Goal: Task Accomplishment & Management: Manage account settings

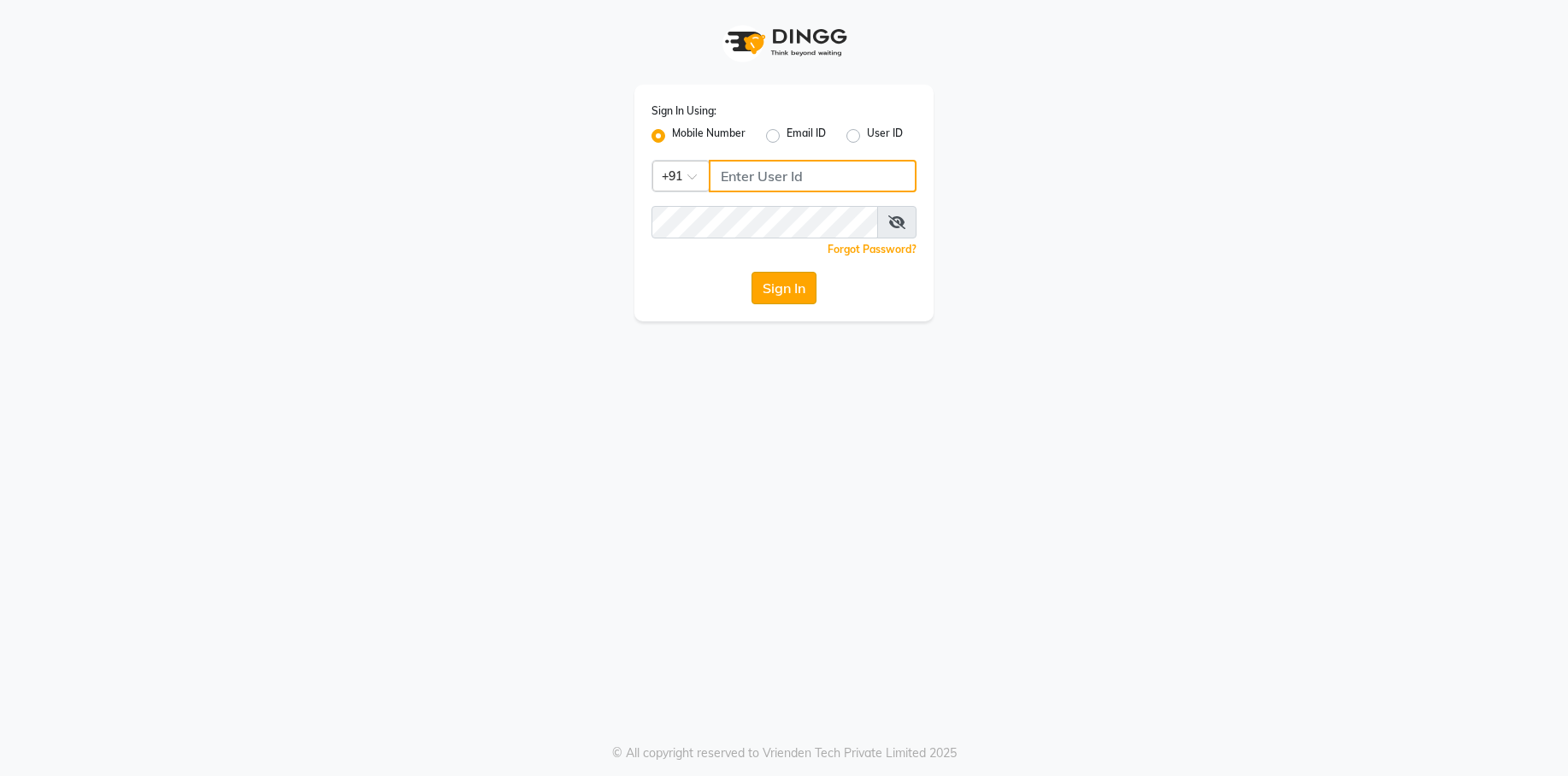
type input "7774050011"
click at [789, 296] on button "Sign In" at bounding box center [784, 287] width 65 height 32
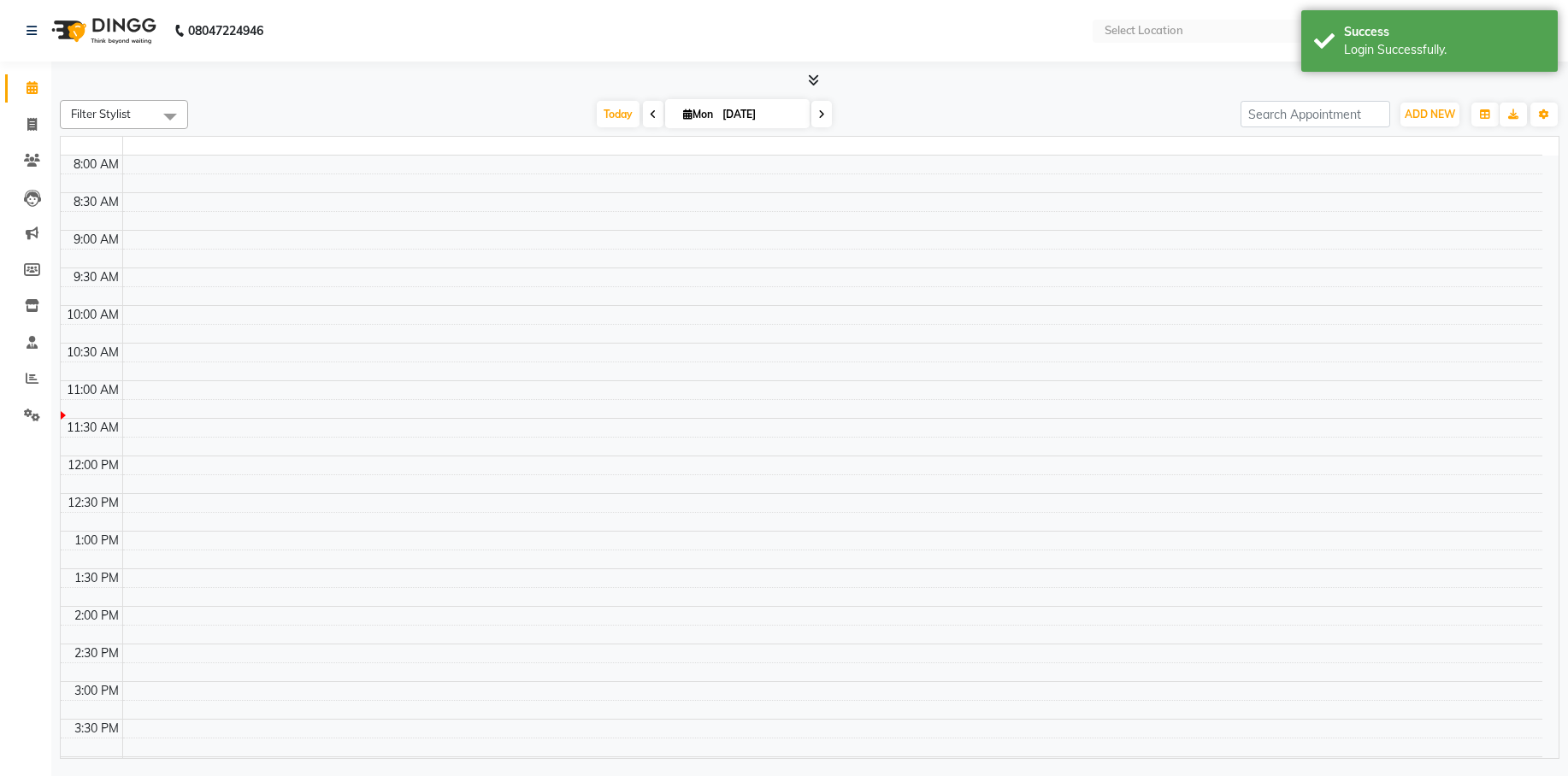
select select "en"
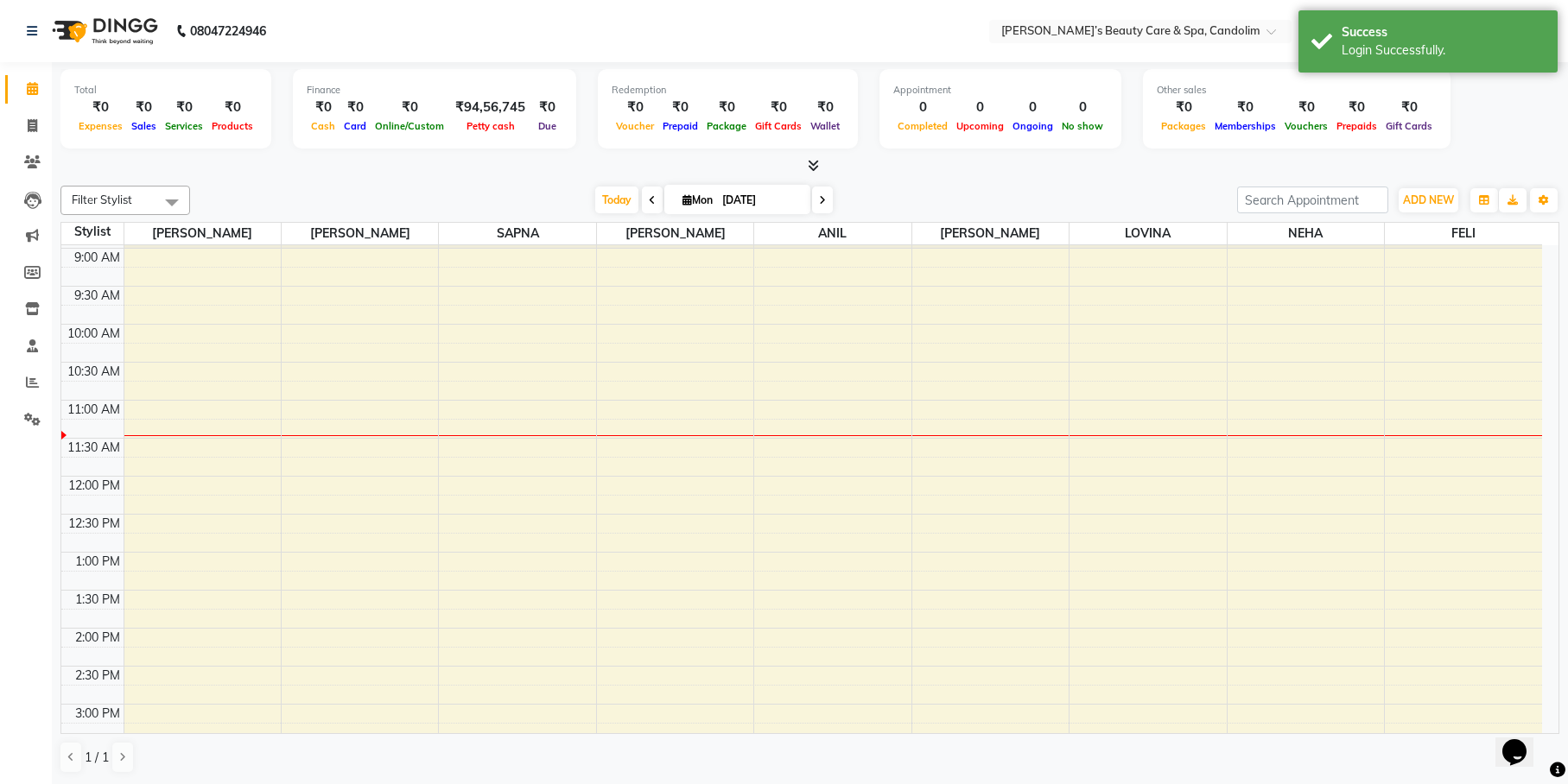
scroll to position [108, 0]
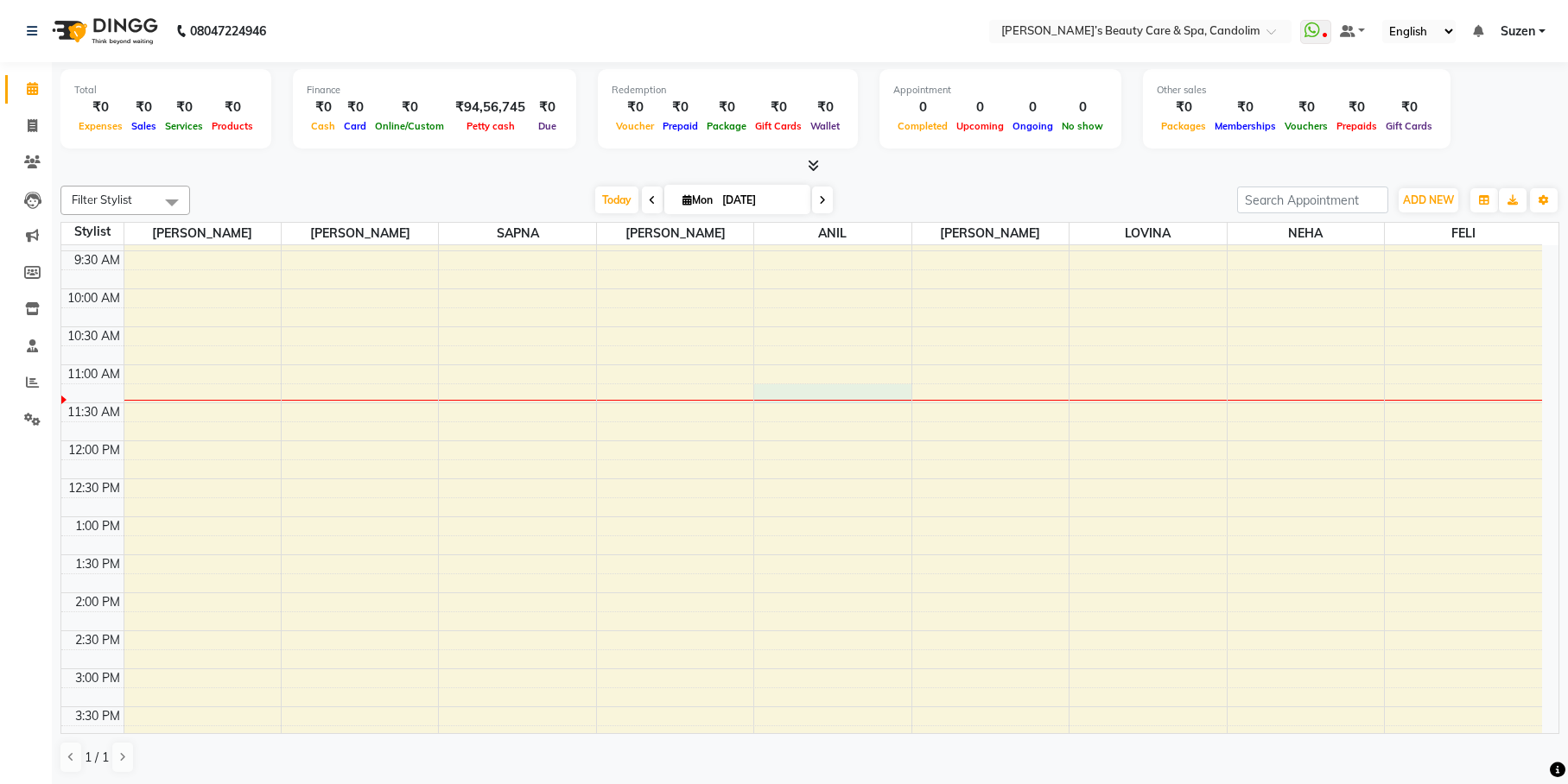
click at [844, 396] on div "8:00 AM 8:30 AM 9:00 AM 9:30 AM 10:00 AM 10:30 AM 11:00 AM 11:30 AM 12:00 PM 12…" at bounding box center [801, 631] width 1480 height 987
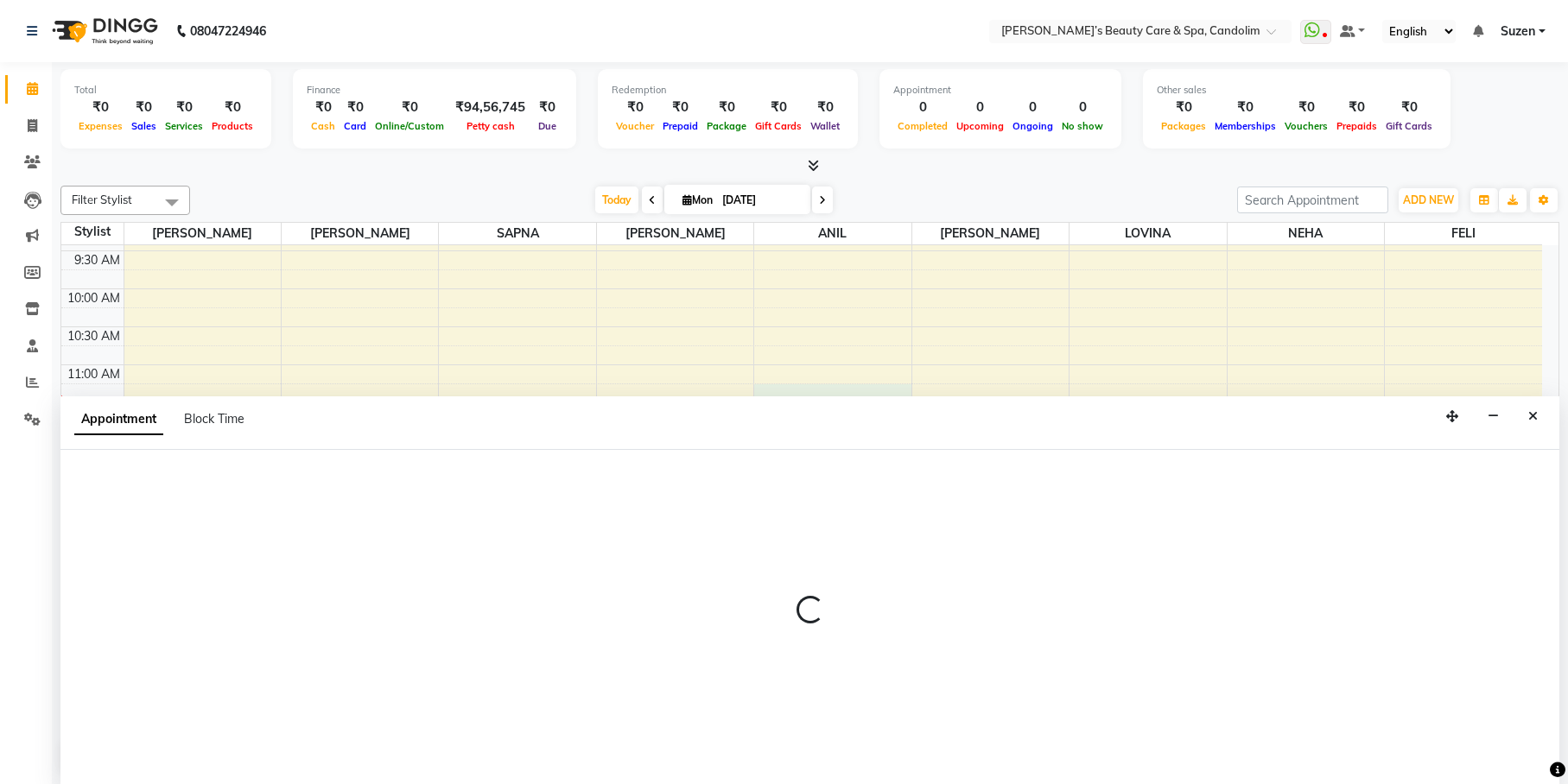
select select "43931"
select select "tentative"
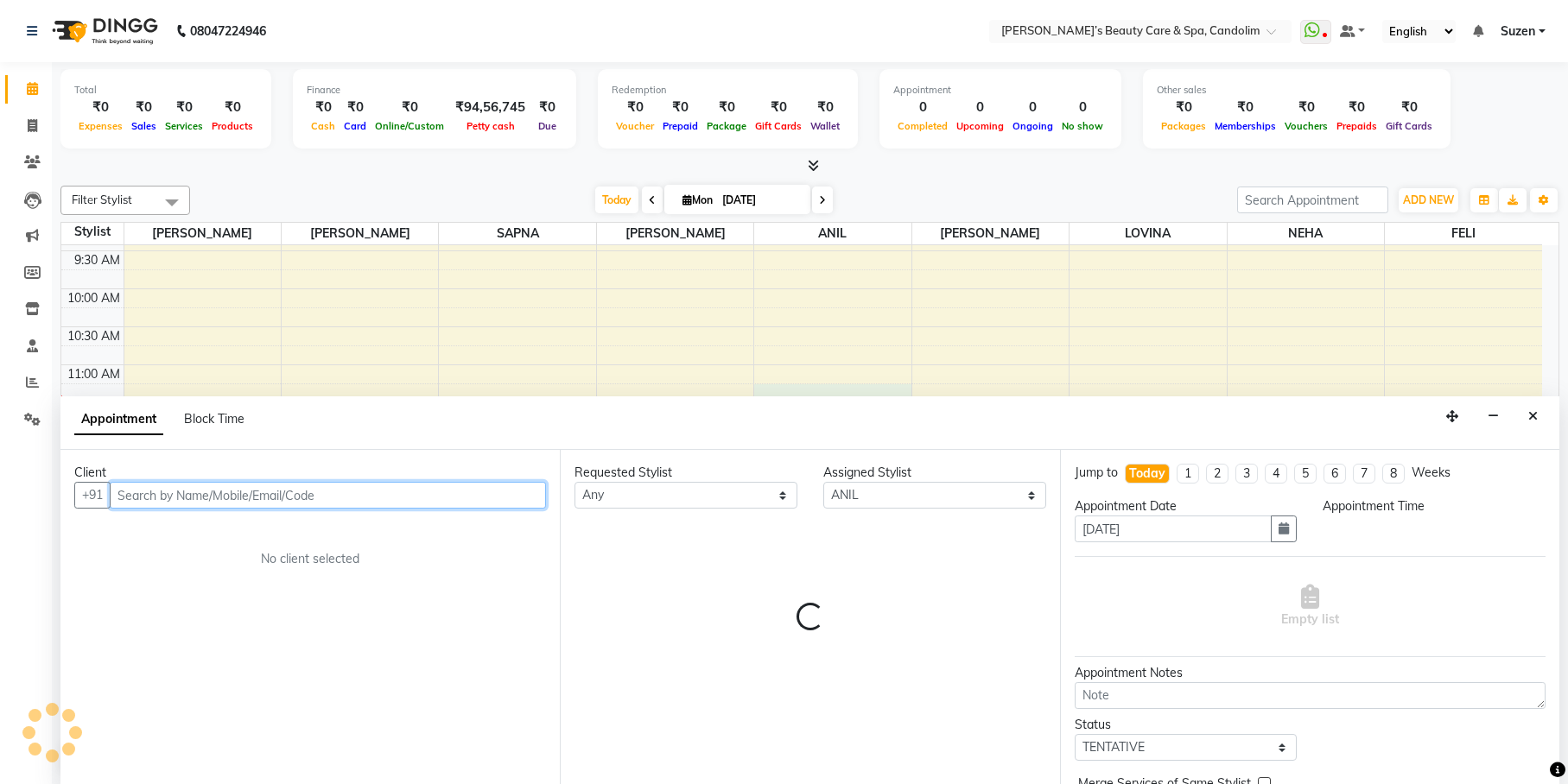
scroll to position [1, 0]
select select "675"
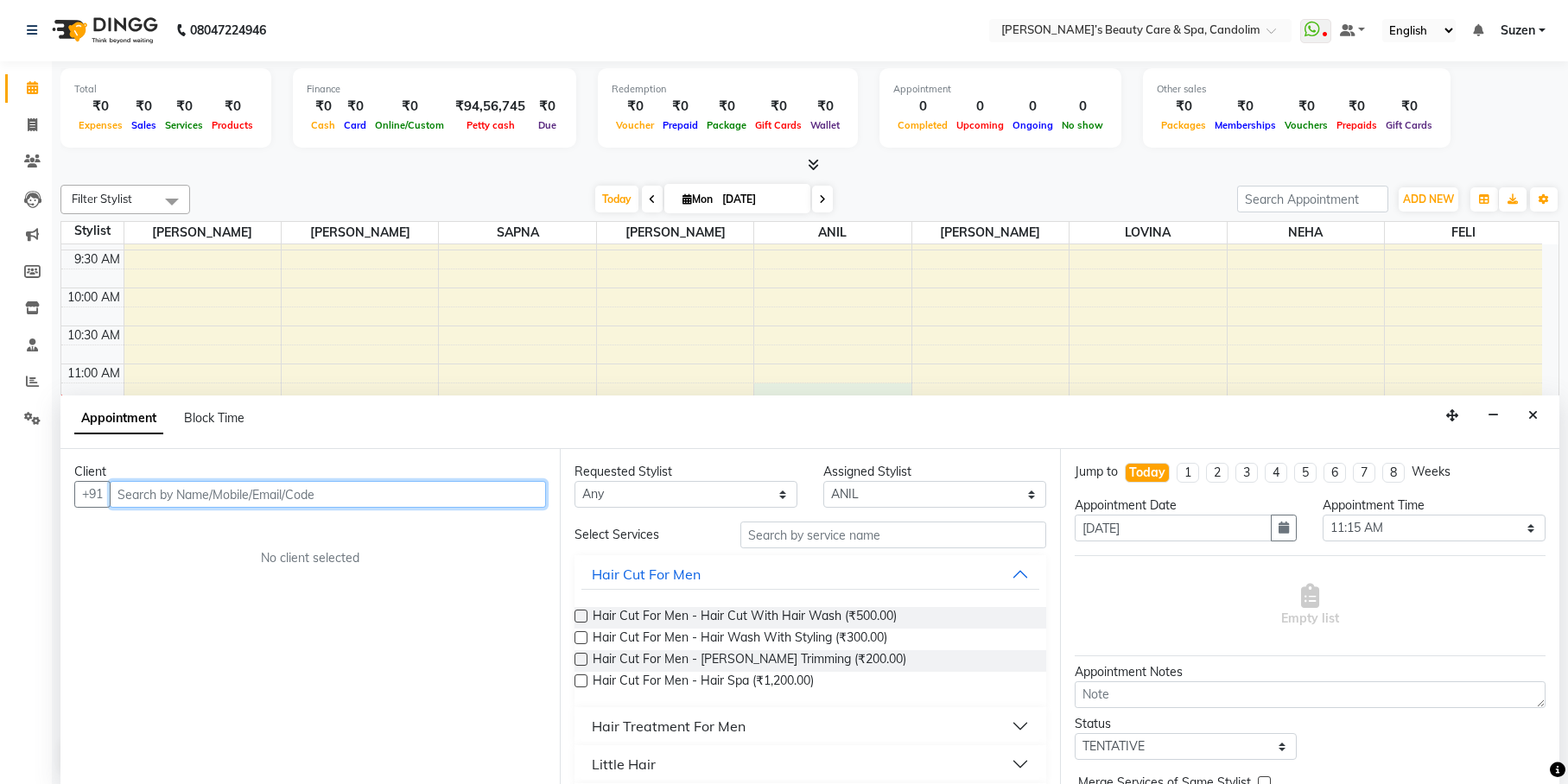
type input "1"
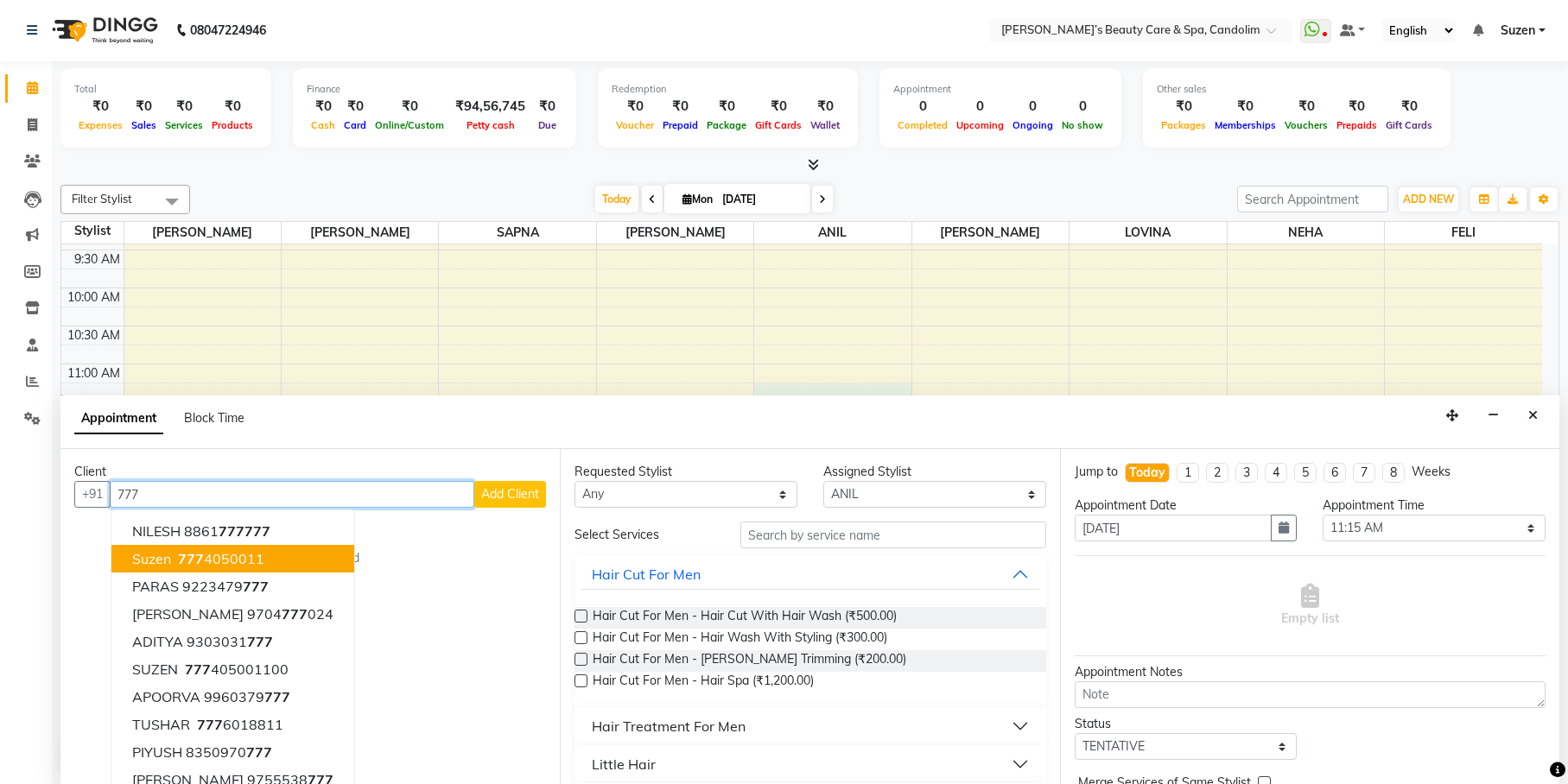
drag, startPoint x: 166, startPoint y: 569, endPoint x: 253, endPoint y: 559, distance: 87.6
click at [165, 569] on button "Suzen [PHONE_NUMBER]" at bounding box center [233, 559] width 243 height 28
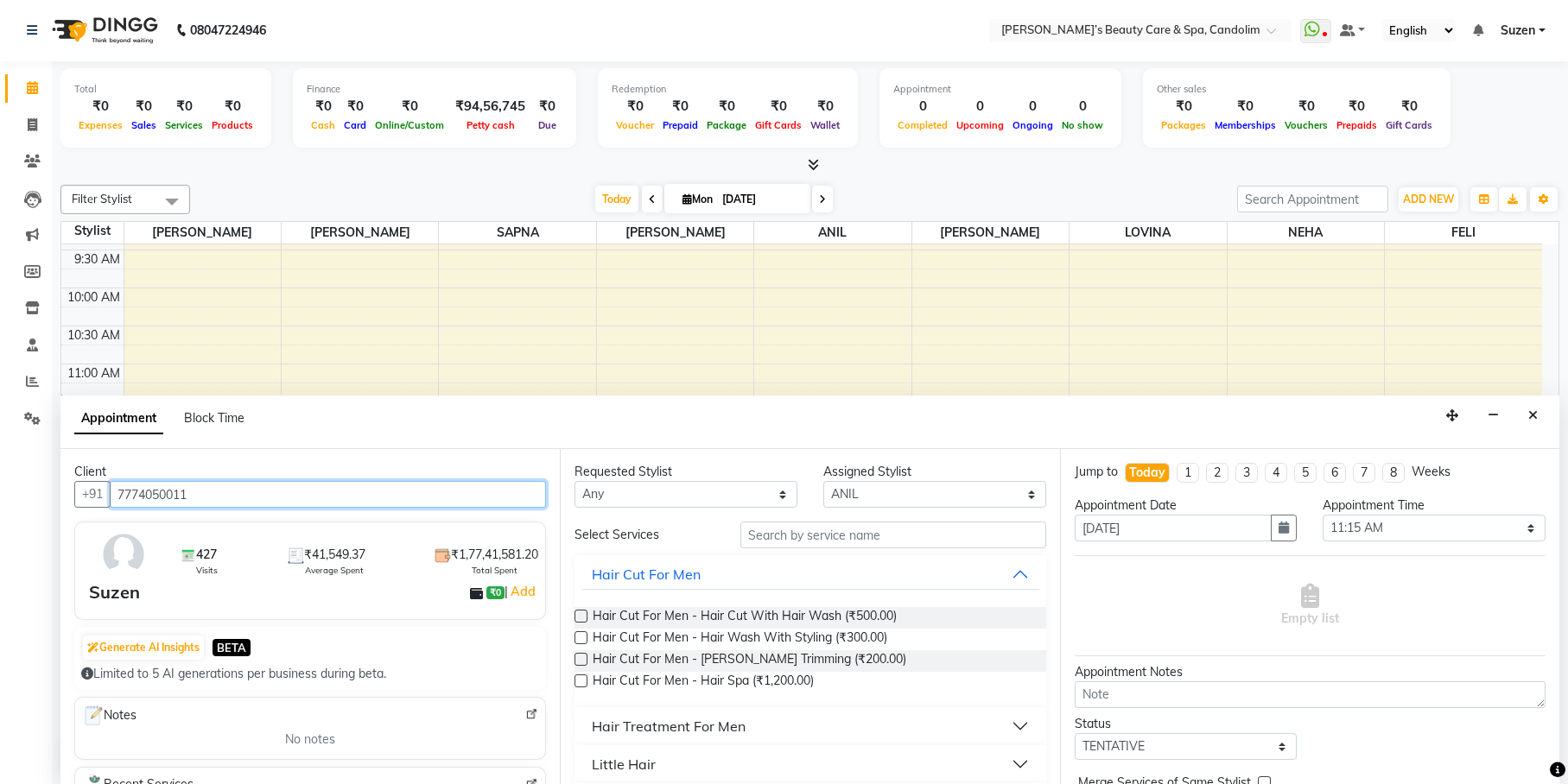
type input "7774050011"
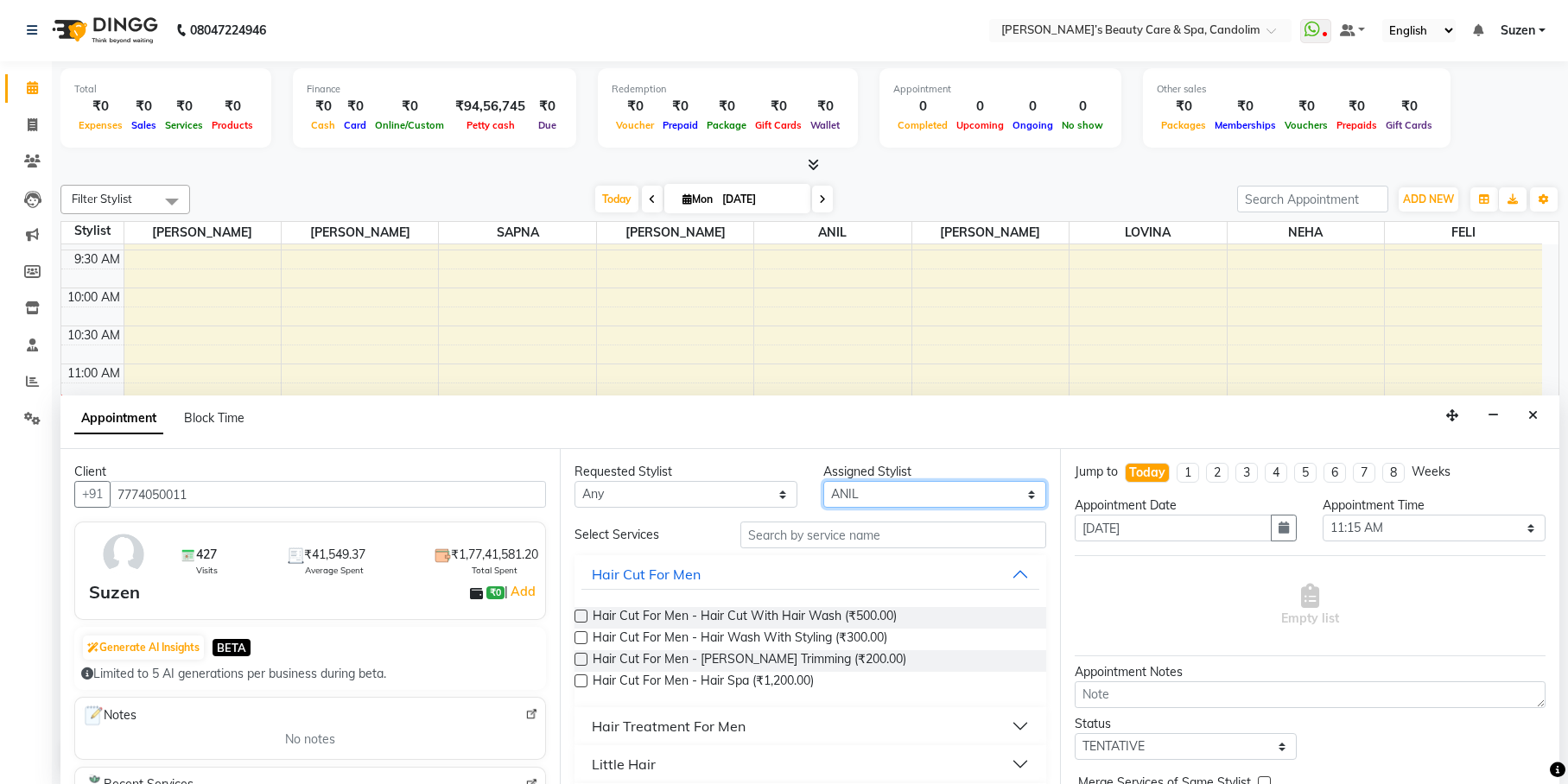
click at [854, 485] on select "Select [PERSON_NAME] [PERSON_NAME] [PERSON_NAME] NEHA [PERSON_NAME] [PERSON_NAM…" at bounding box center [935, 494] width 223 height 27
select select "43921"
click at [823, 481] on select "Select [PERSON_NAME] [PERSON_NAME] [PERSON_NAME] NEHA [PERSON_NAME] [PERSON_NAM…" at bounding box center [935, 494] width 223 height 27
click at [800, 546] on input "text" at bounding box center [894, 534] width 306 height 27
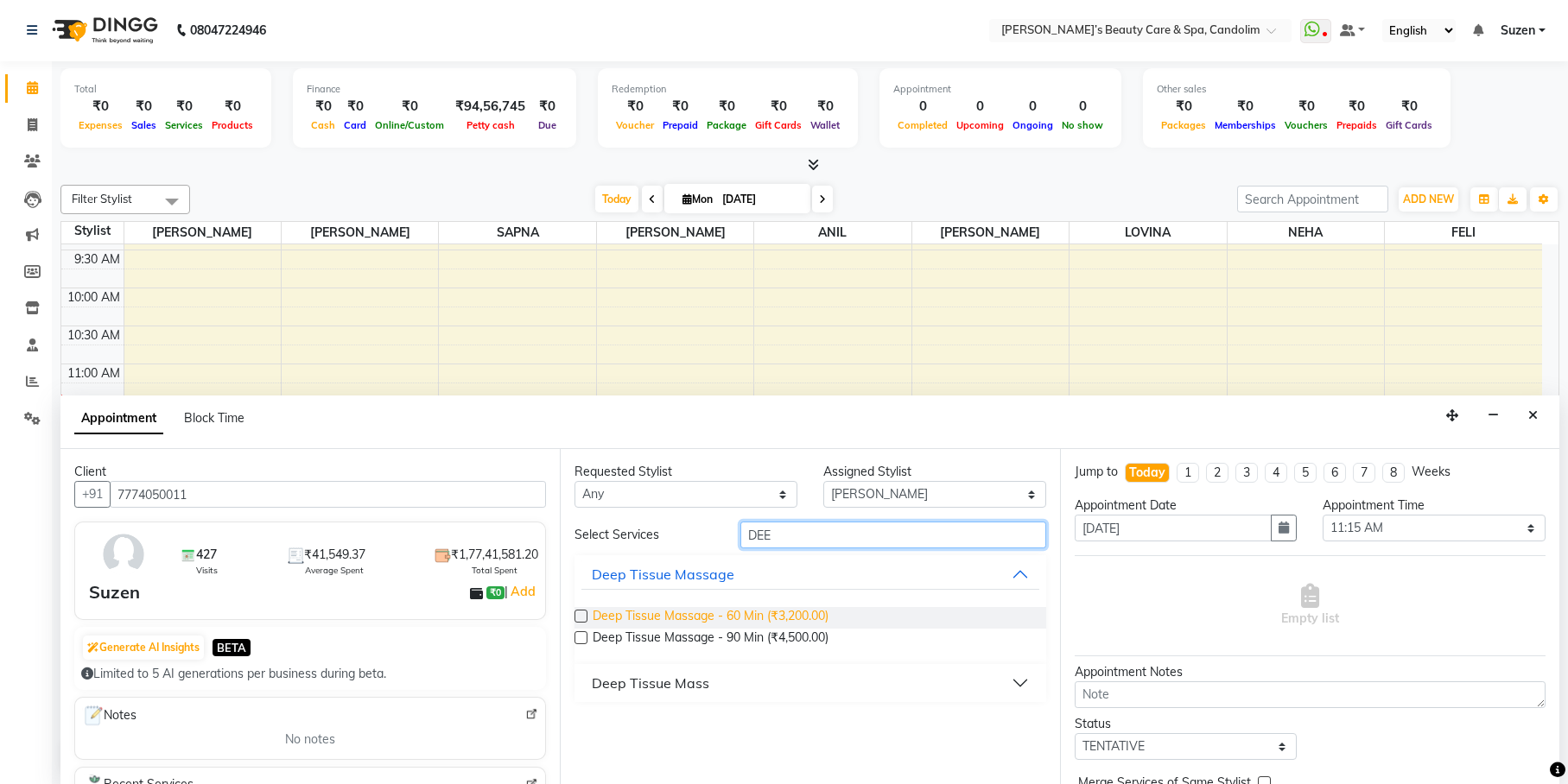
type input "DEE"
click at [742, 617] on span "Deep Tissue Massage - 60 Min (₹3,200.00)" at bounding box center [710, 618] width 236 height 22
checkbox input "false"
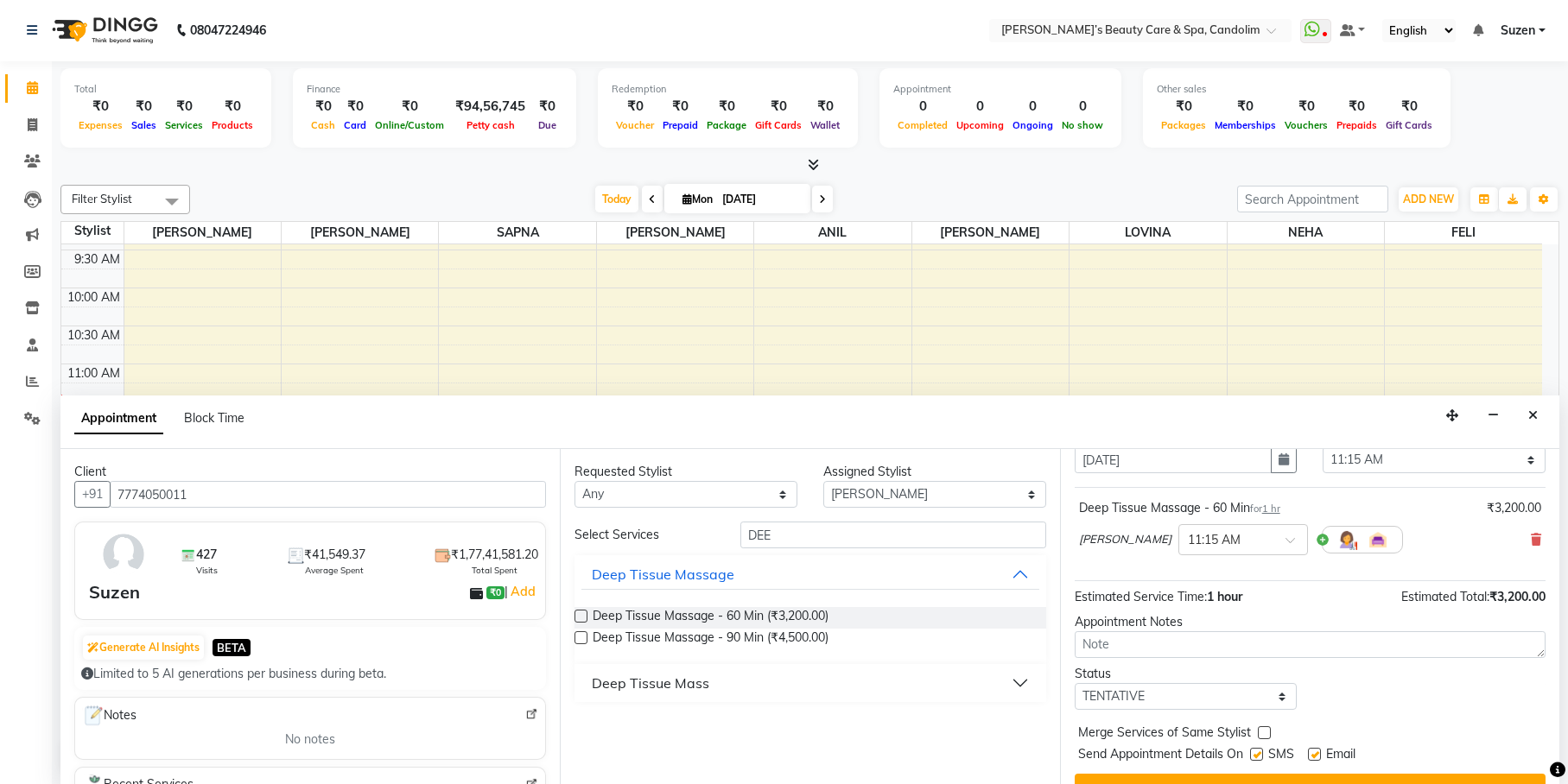
scroll to position [103, 0]
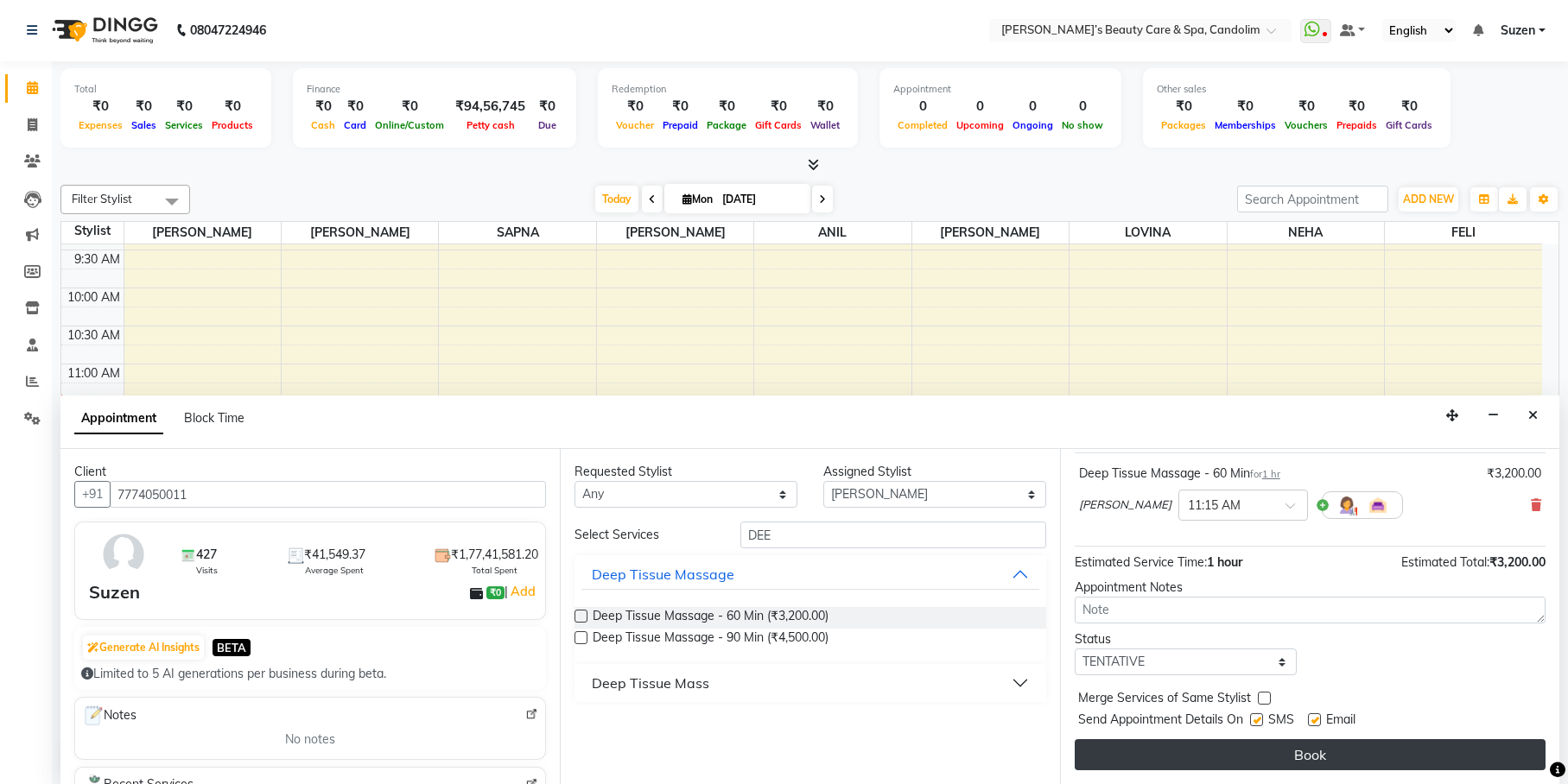
click at [1234, 751] on button "Book" at bounding box center [1309, 754] width 471 height 31
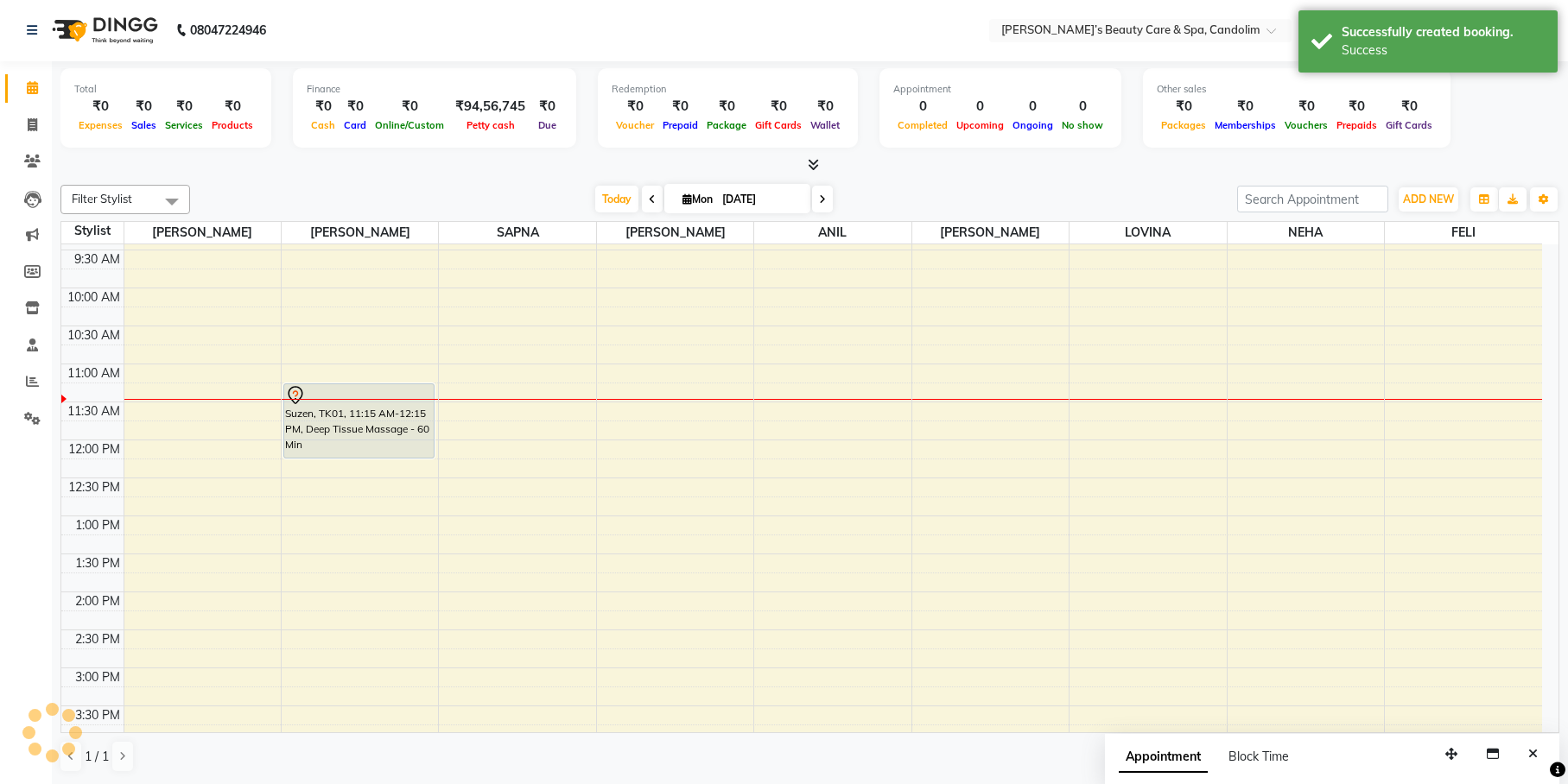
scroll to position [0, 0]
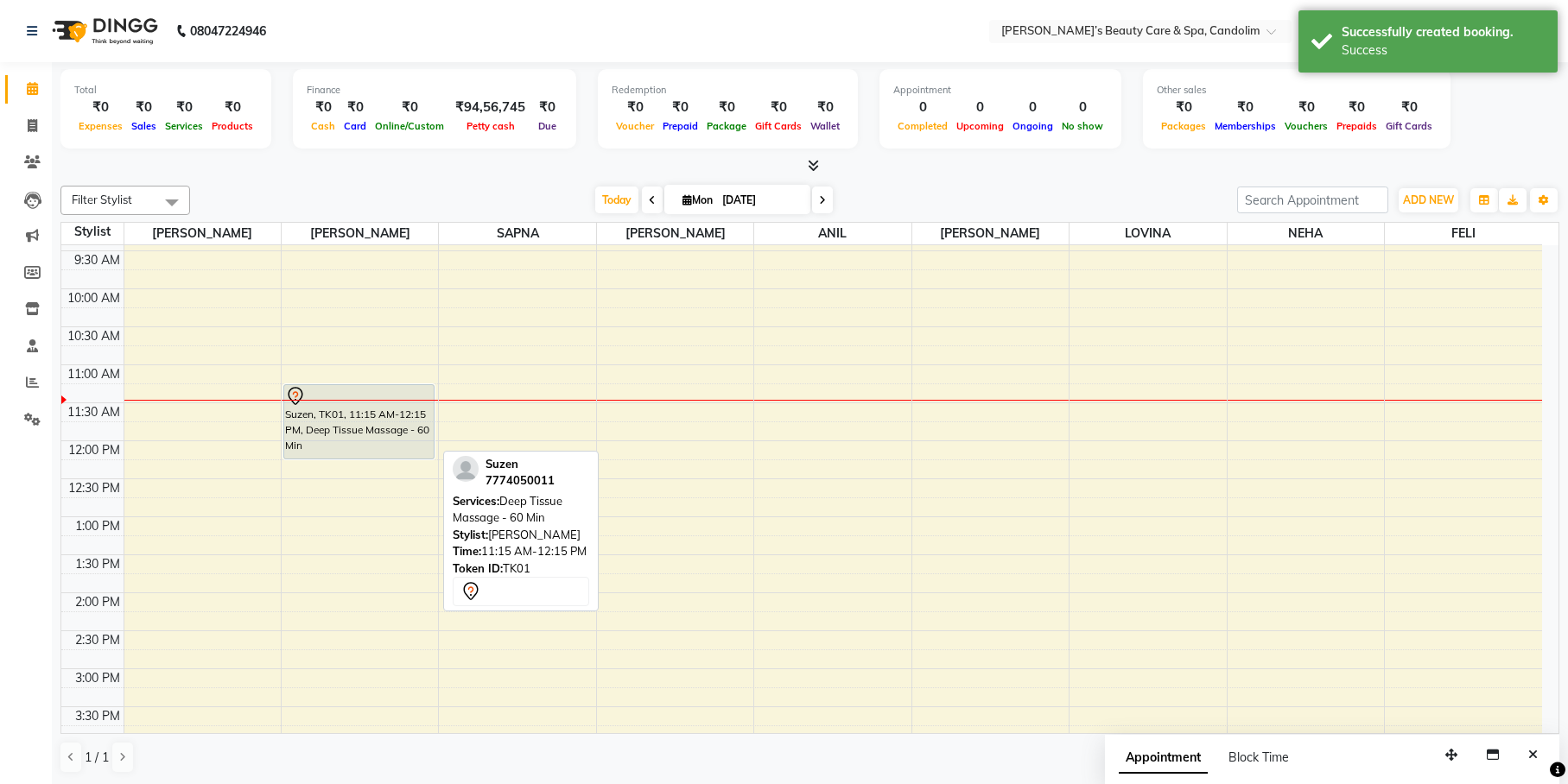
click at [388, 436] on div "Suzen, TK01, 11:15 AM-12:15 PM, Deep Tissue Massage - 60 Min" at bounding box center [358, 422] width 149 height 73
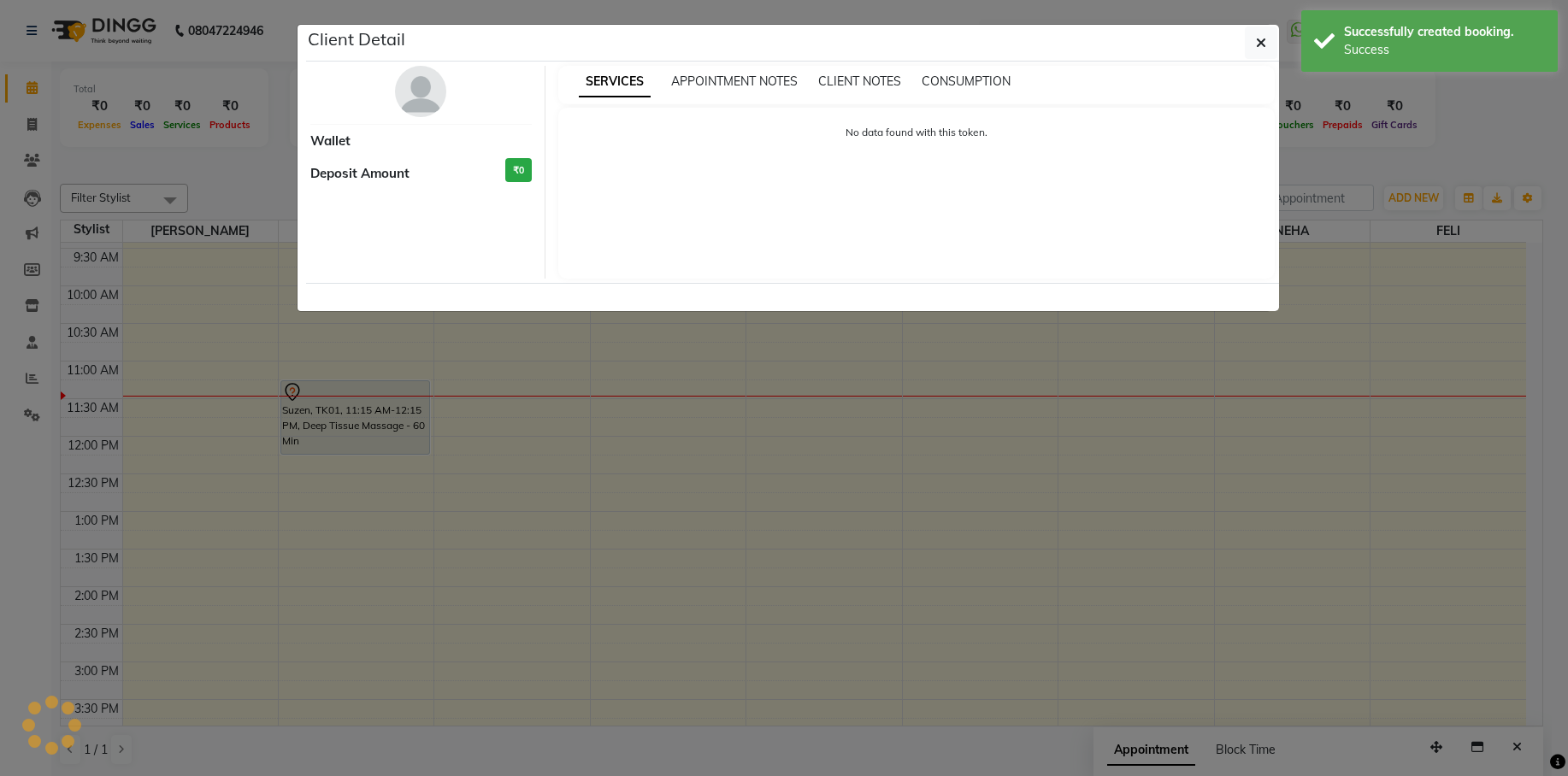
select select "7"
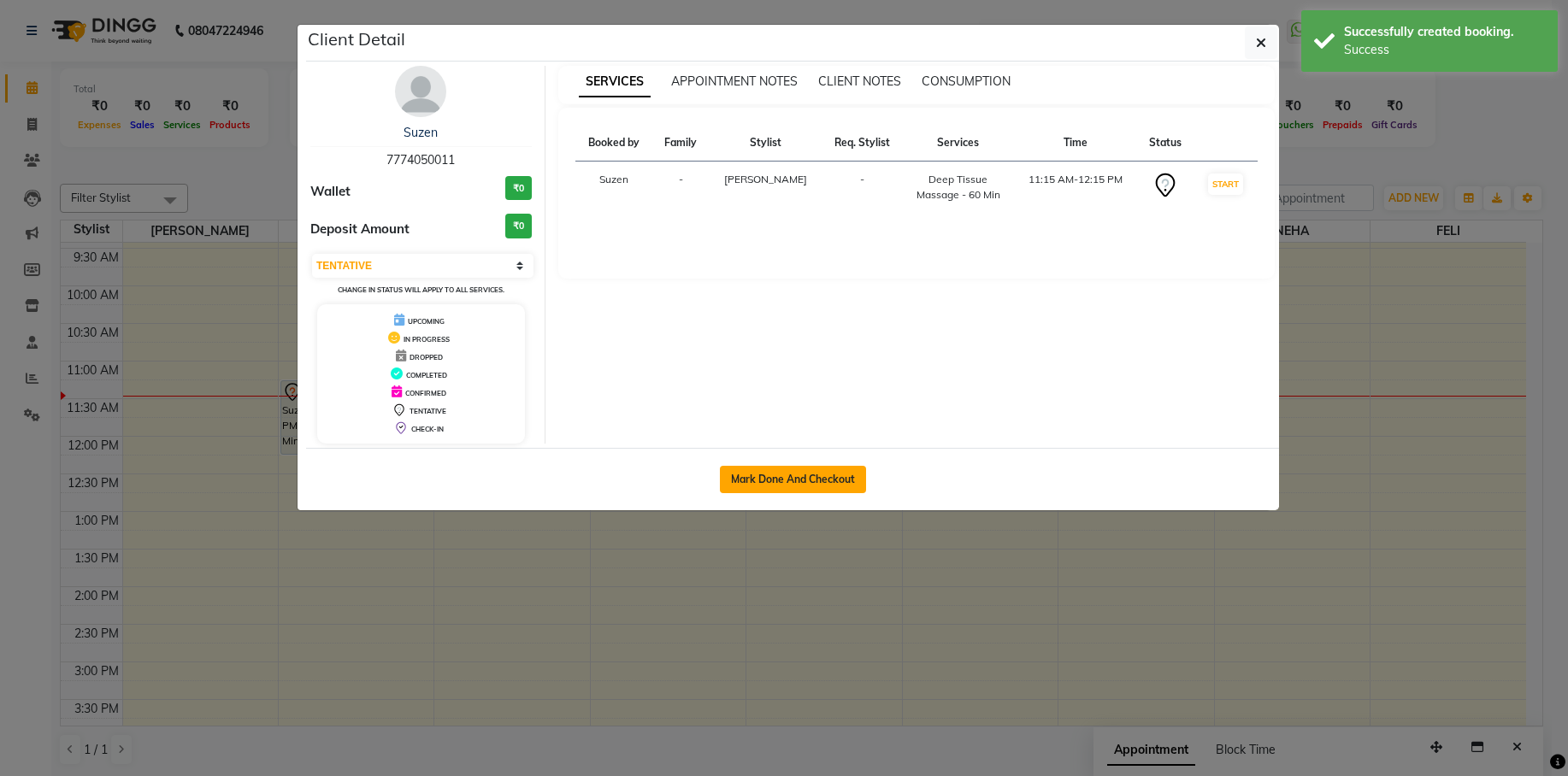
click at [762, 473] on button "Mark Done And Checkout" at bounding box center [794, 480] width 147 height 27
select select "service"
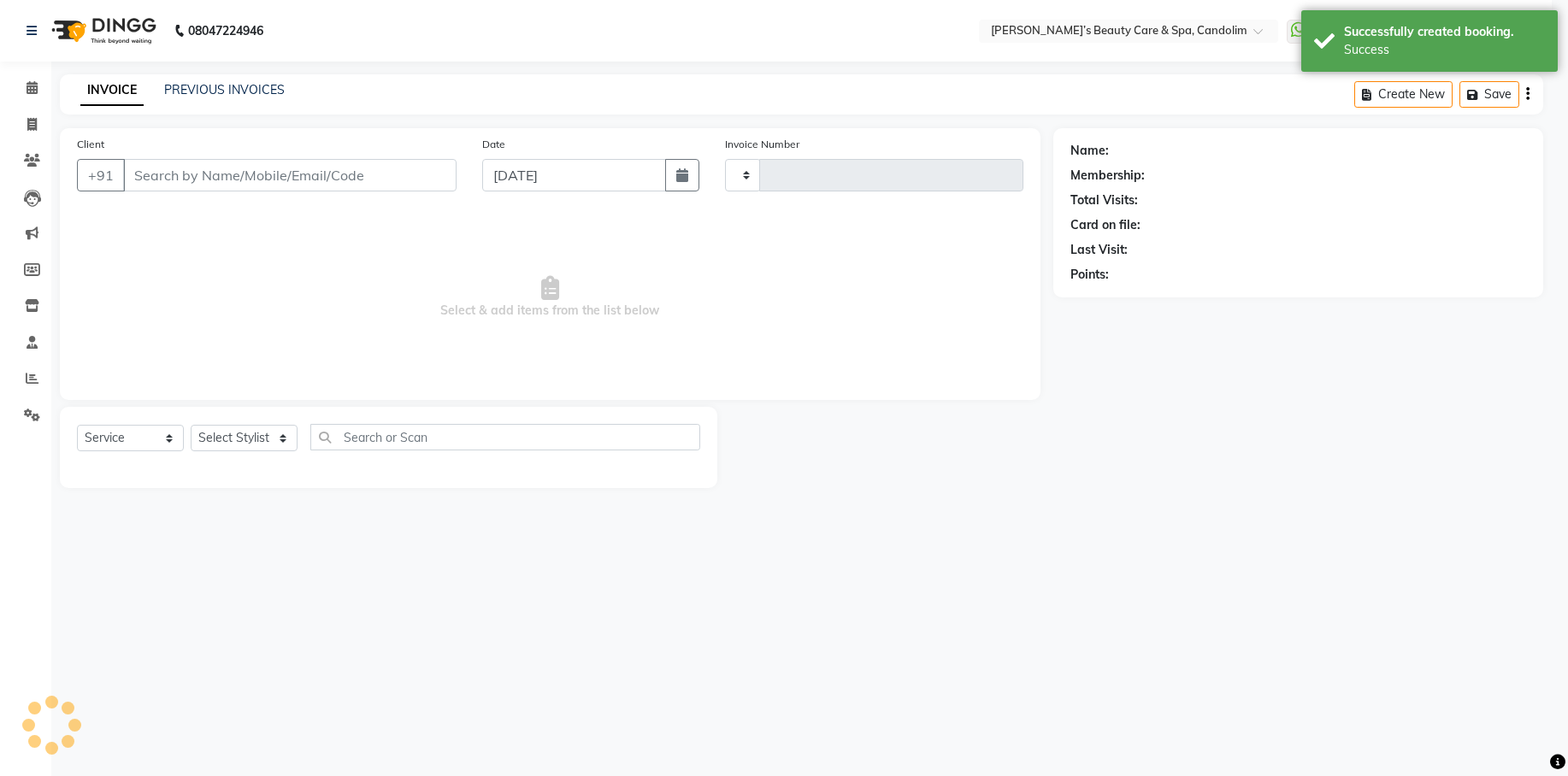
type input "1048"
select select "6059"
type input "7774050011"
select select "43921"
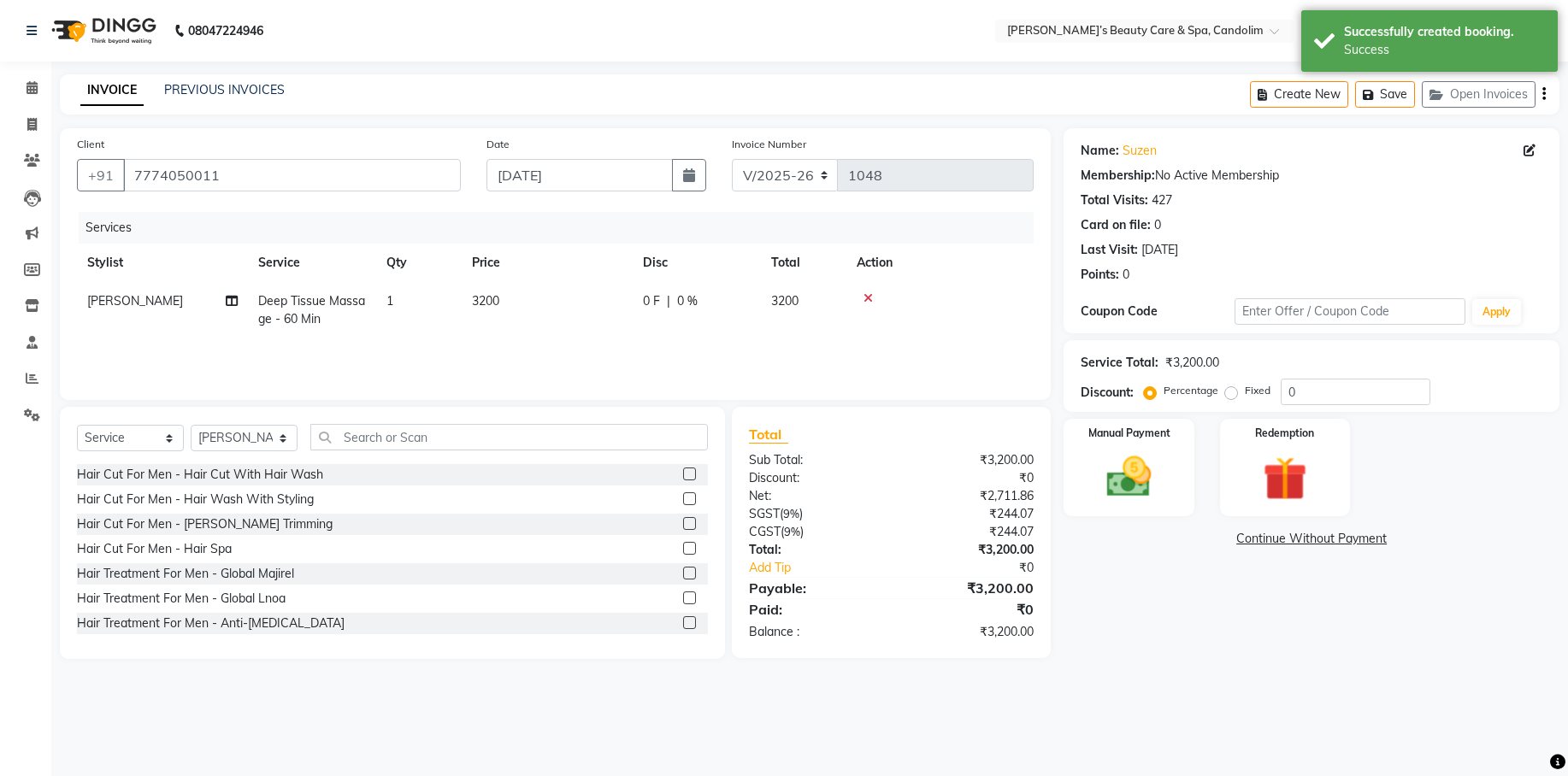
click at [517, 287] on td "3200" at bounding box center [546, 311] width 171 height 57
select select "43921"
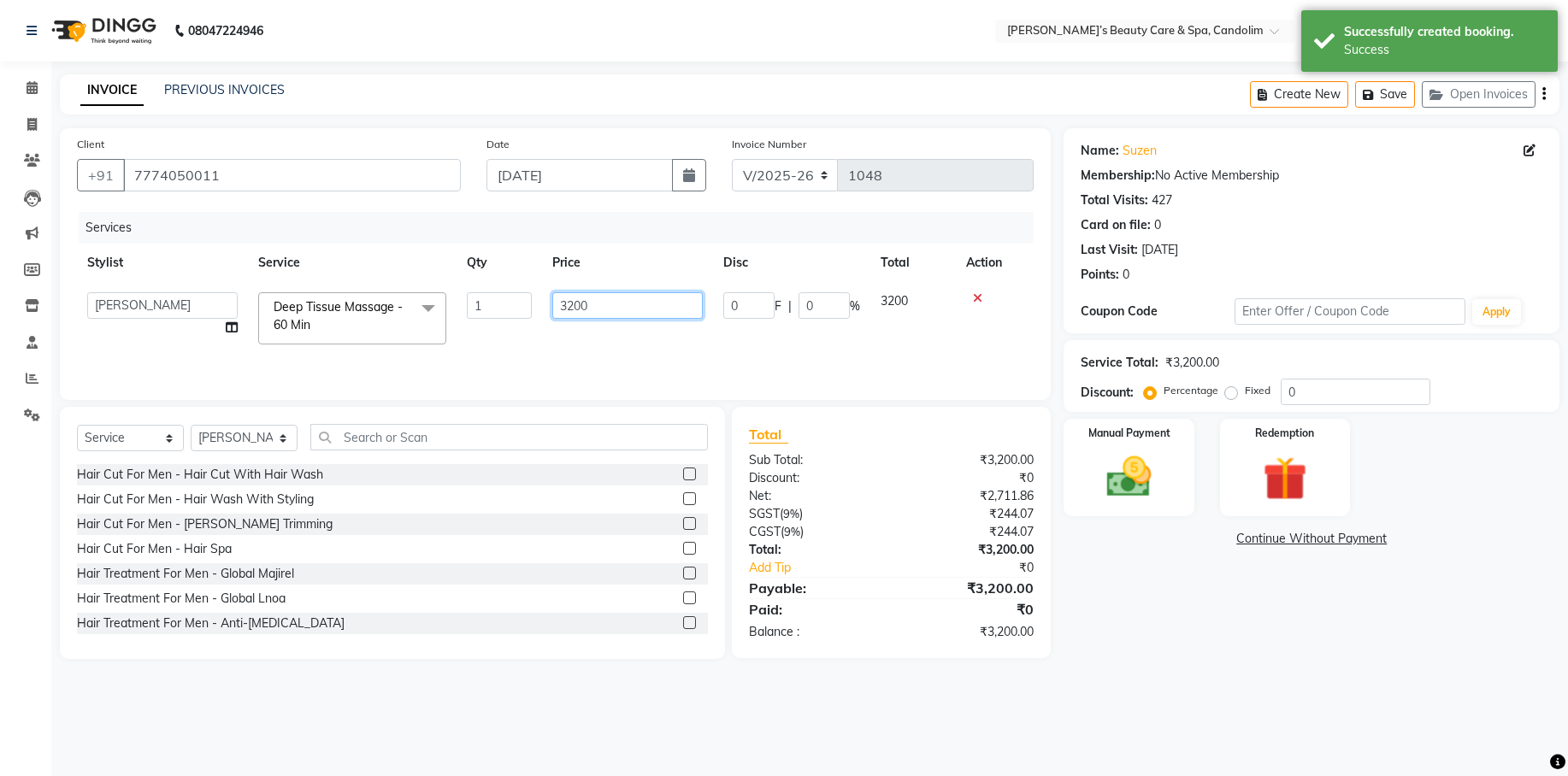
click at [607, 300] on input "3200" at bounding box center [628, 305] width 151 height 26
type input "3776"
click at [714, 333] on td "0 F | 0 %" at bounding box center [792, 319] width 157 height 72
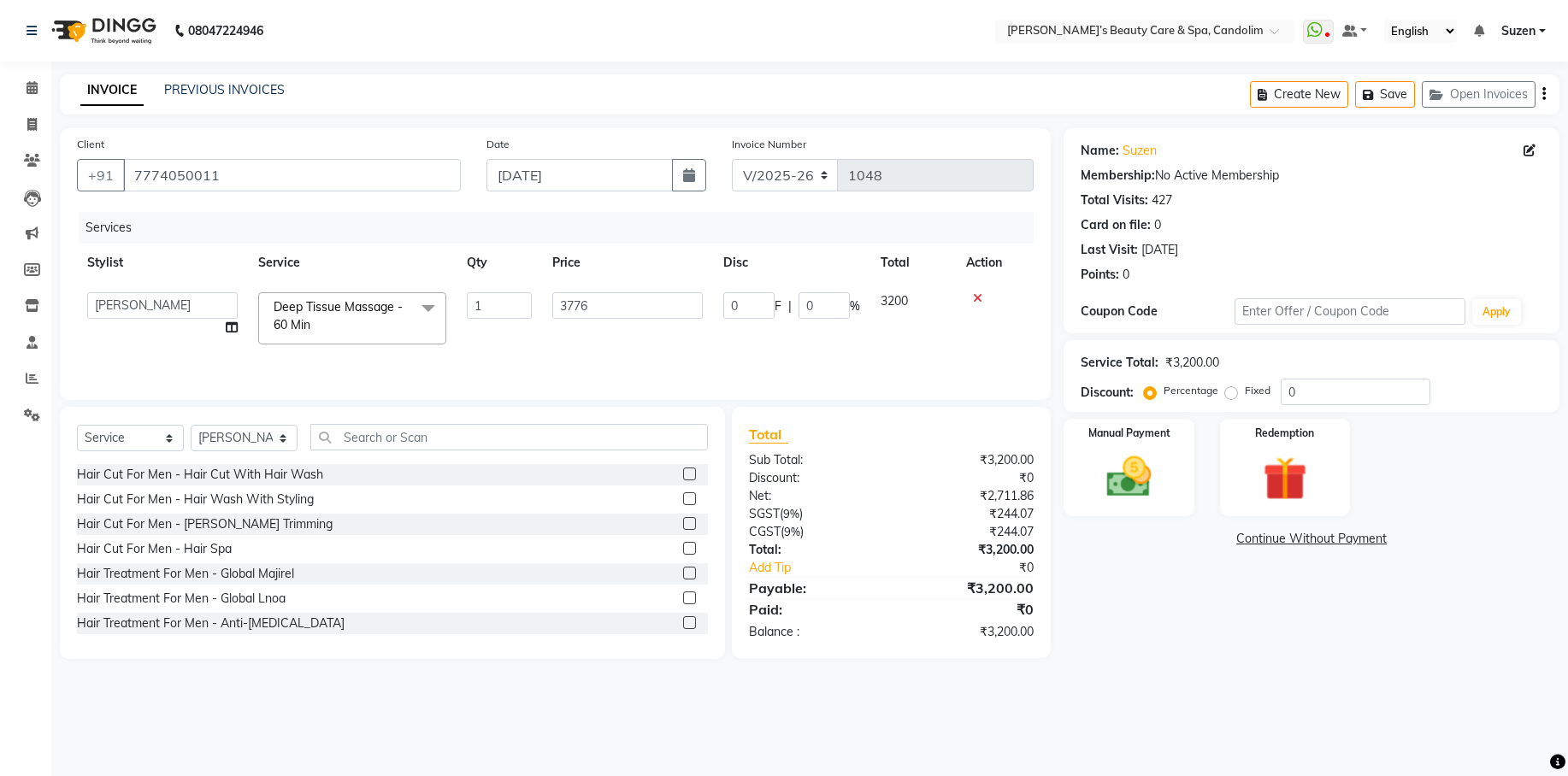
select select "43921"
click at [1126, 451] on img at bounding box center [1129, 477] width 75 height 53
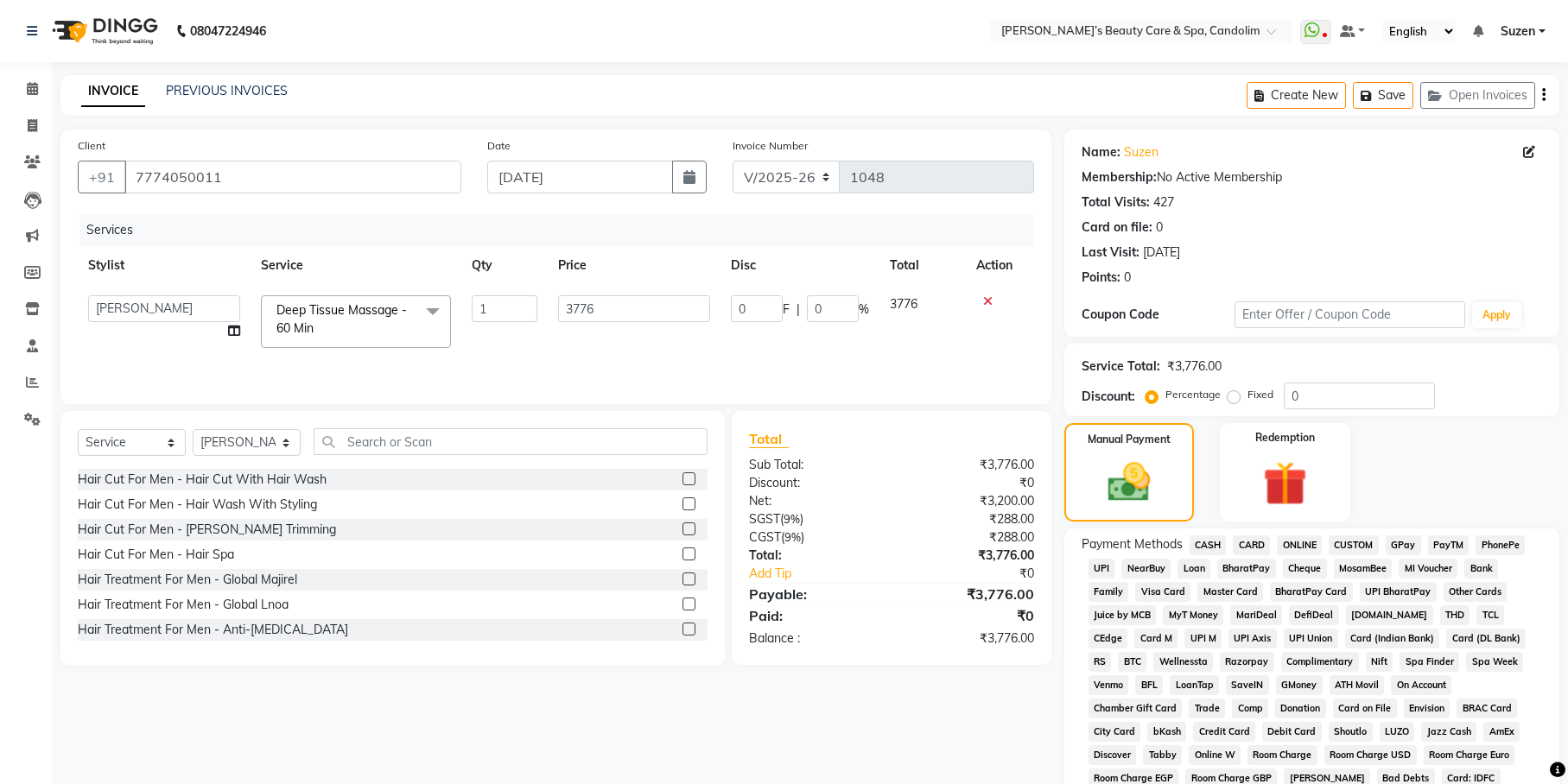
click at [1210, 545] on span "CASH" at bounding box center [1208, 545] width 38 height 20
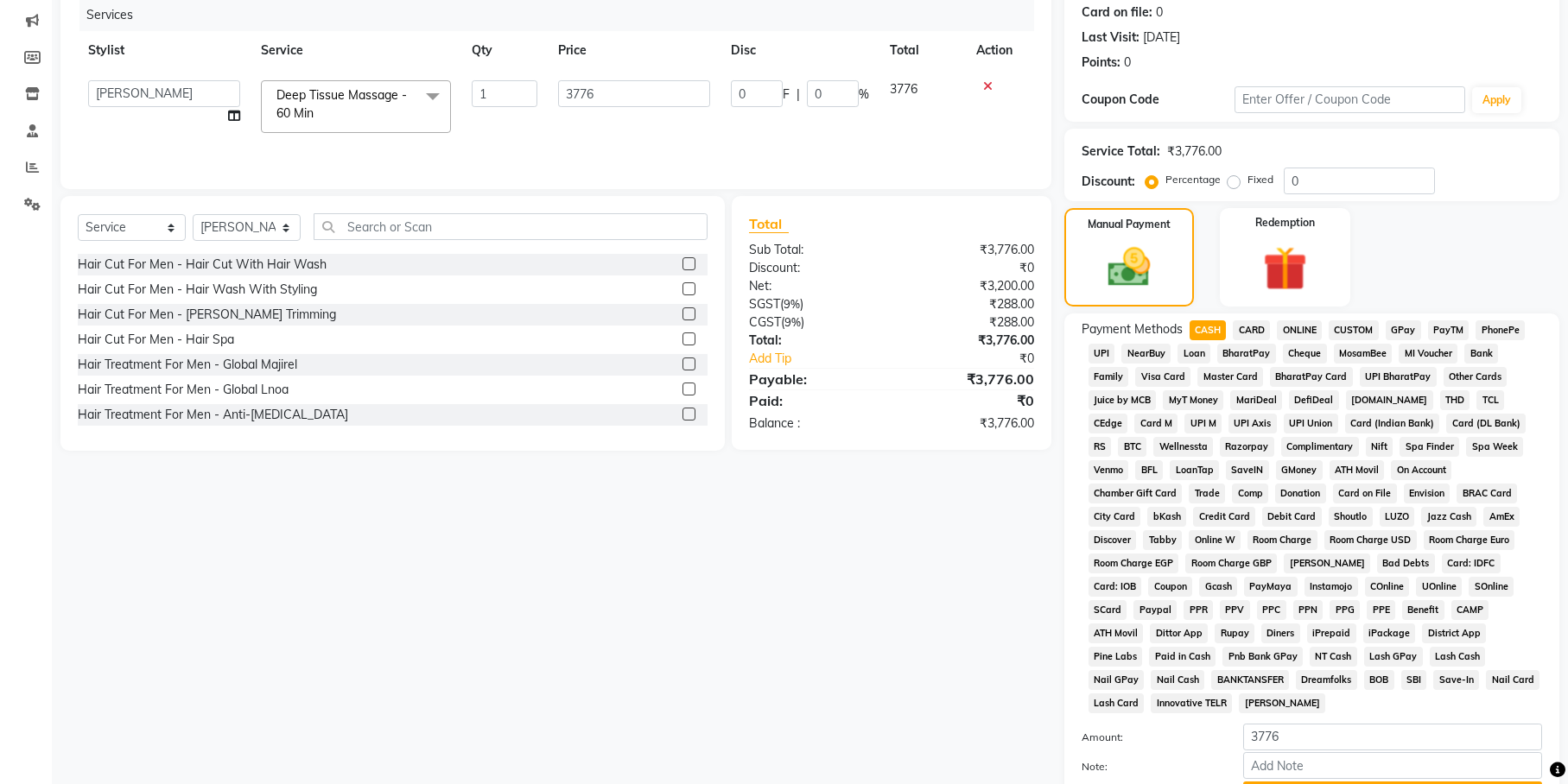
scroll to position [350, 0]
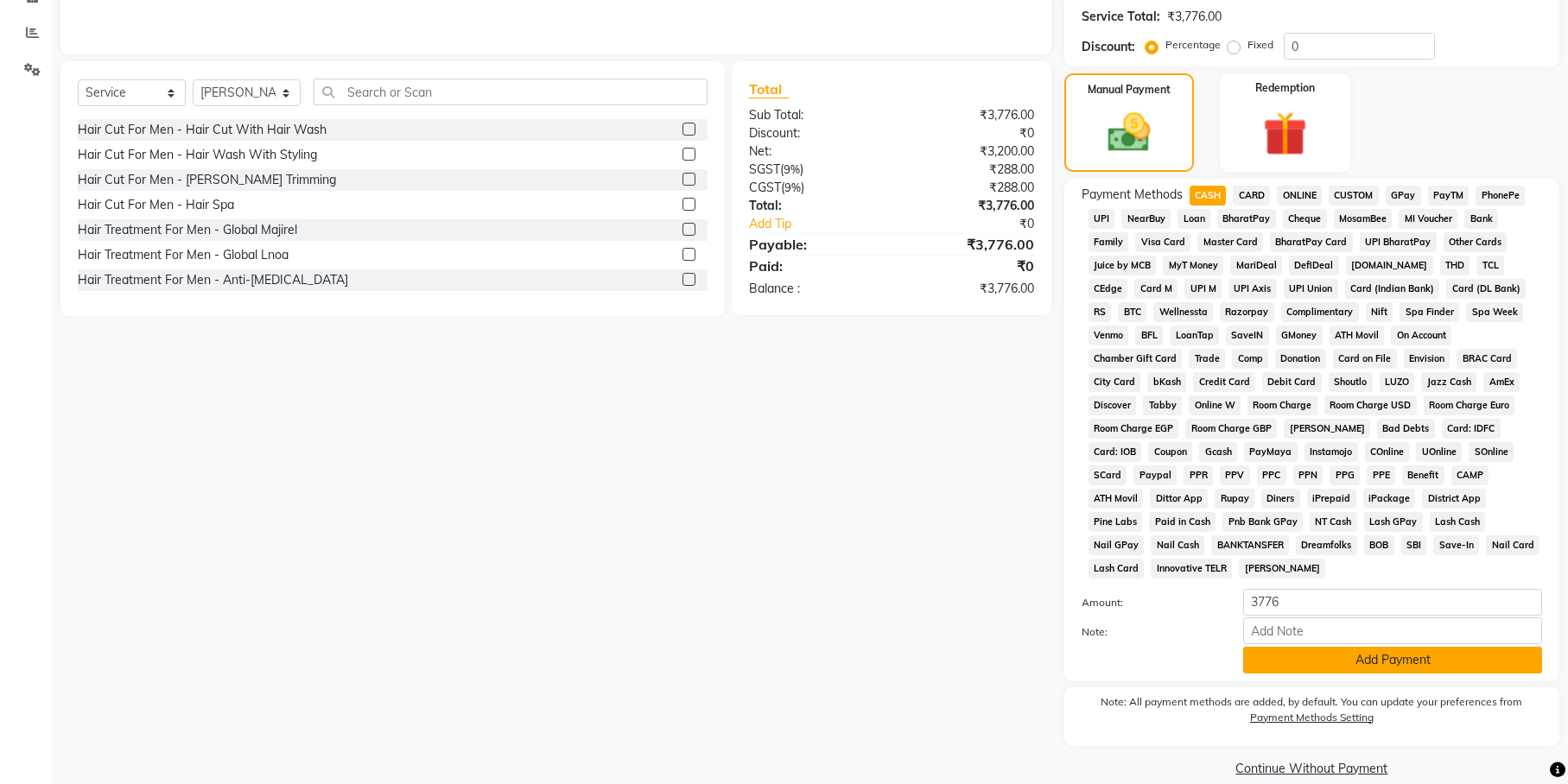
click at [1292, 647] on button "Add Payment" at bounding box center [1392, 660] width 299 height 27
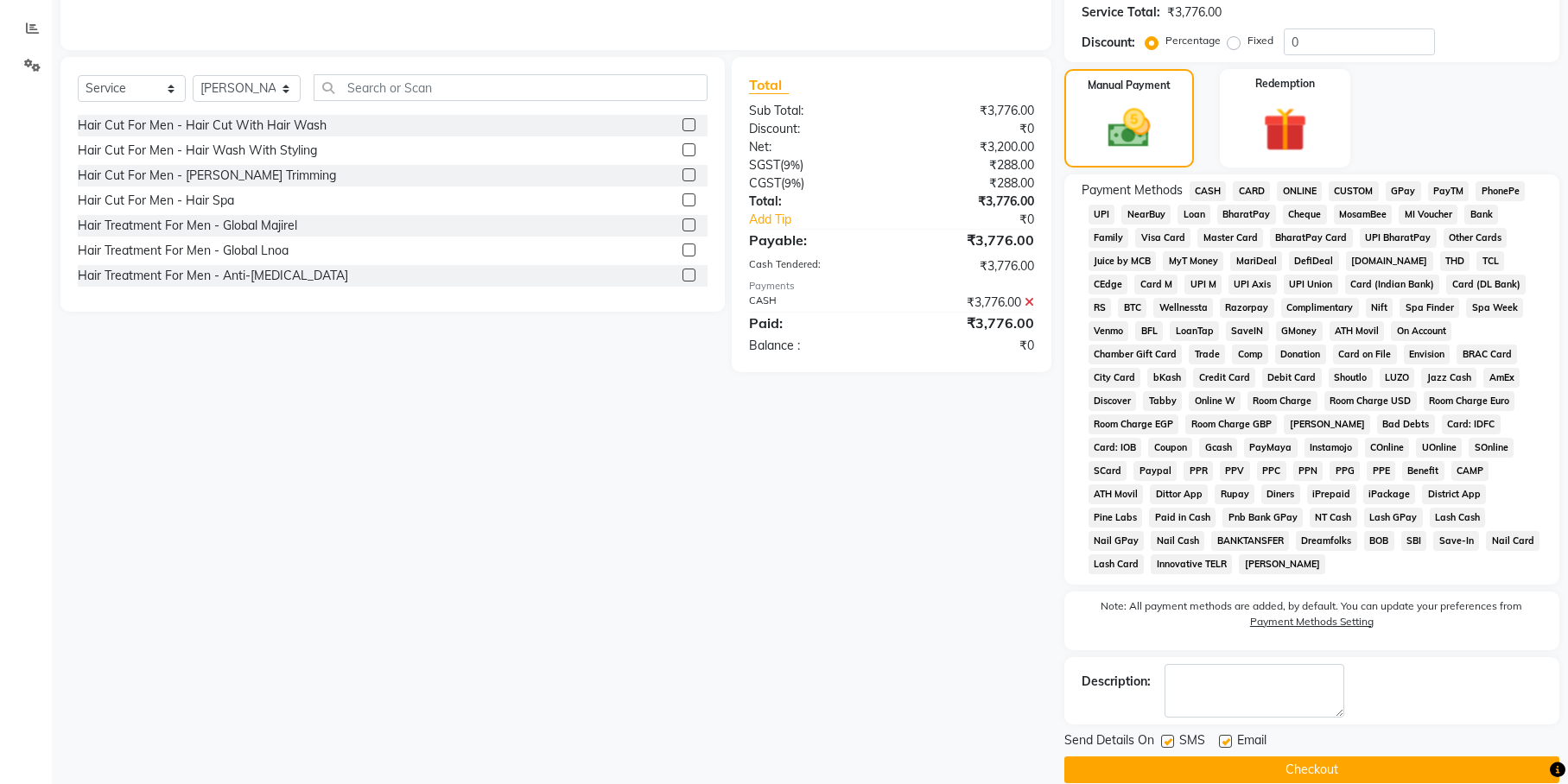
scroll to position [355, 0]
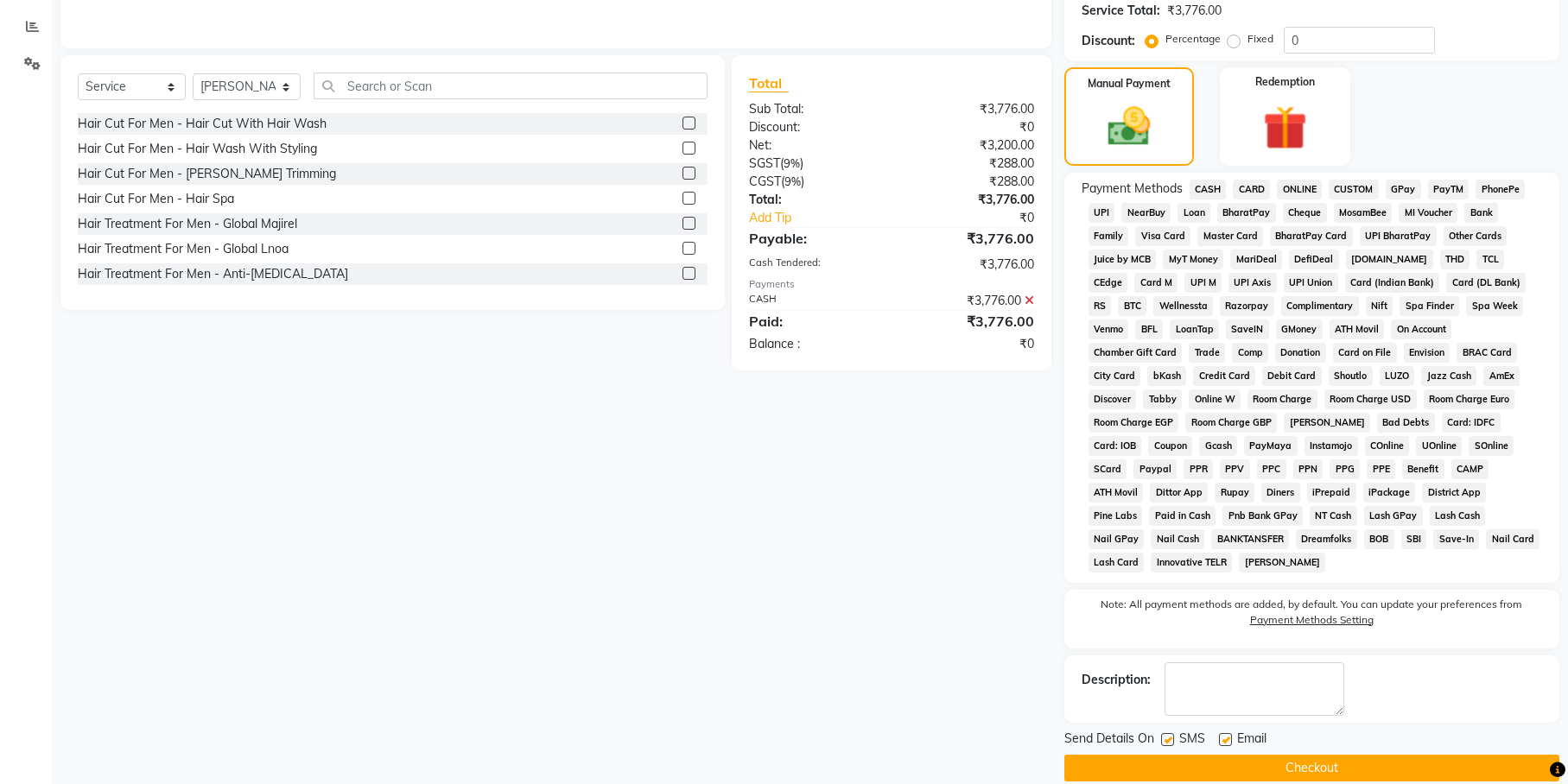
click at [1301, 755] on button "Checkout" at bounding box center [1311, 768] width 495 height 27
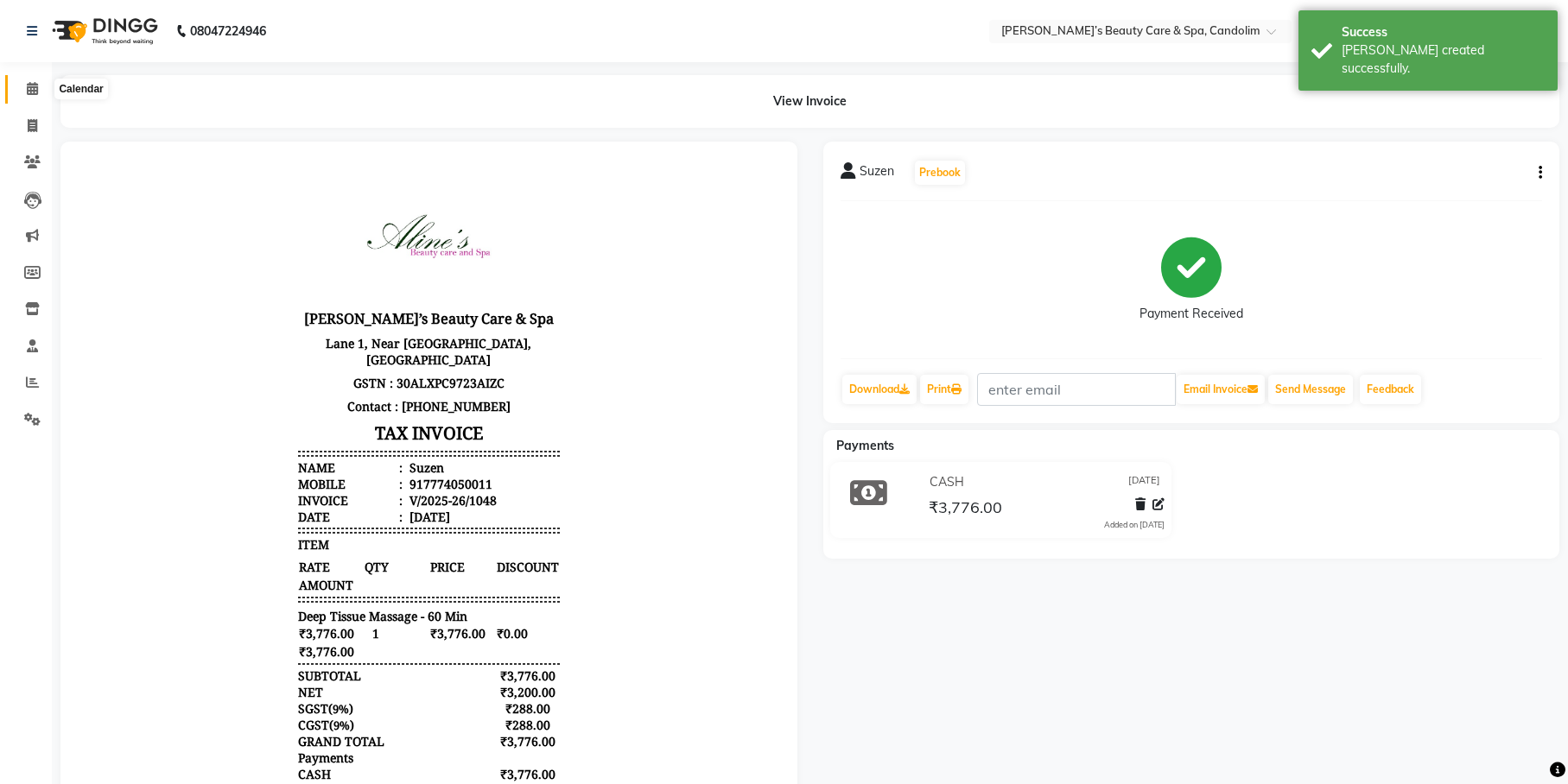
click at [32, 92] on icon at bounding box center [32, 88] width 11 height 13
